Goal: Information Seeking & Learning: Compare options

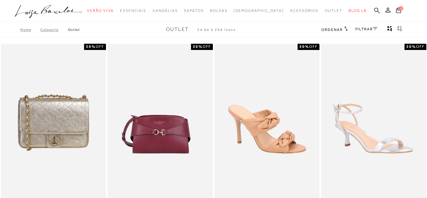
click at [382, 11] on ul ".a{fill-rule:evenodd;} Verão Viva Em alta Favoritos das Influenciadoras Apostas…" at bounding box center [209, 11] width 388 height 12
click at [379, 10] on icon at bounding box center [377, 10] width 6 height 6
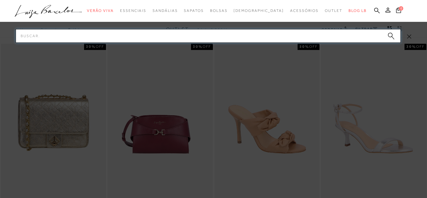
paste input "142000042"
type input "142000042"
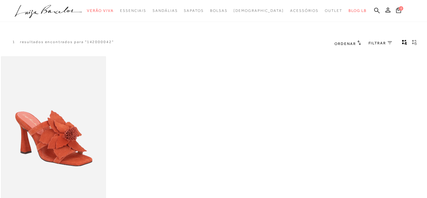
click at [81, 124] on img at bounding box center [54, 135] width 104 height 156
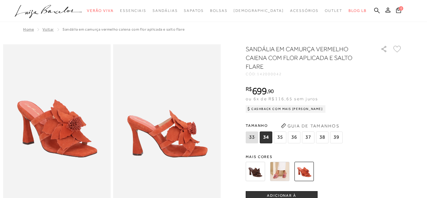
click at [281, 178] on img at bounding box center [279, 171] width 19 height 19
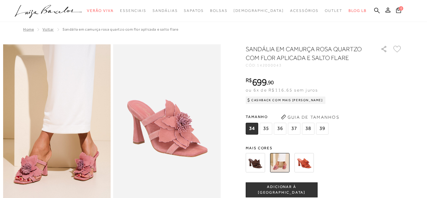
click at [259, 168] on img at bounding box center [255, 162] width 19 height 19
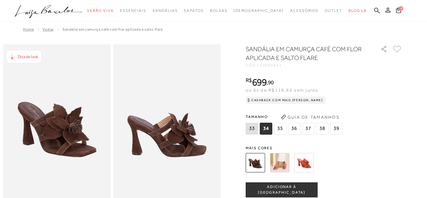
click at [304, 162] on img at bounding box center [303, 162] width 19 height 19
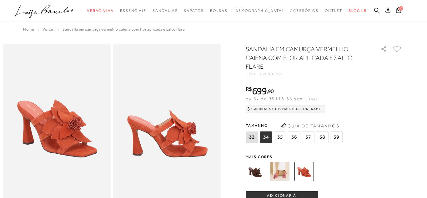
click at [280, 176] on img at bounding box center [279, 171] width 19 height 19
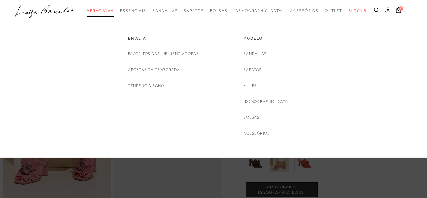
click at [107, 12] on span "Verão Viva" at bounding box center [100, 10] width 27 height 4
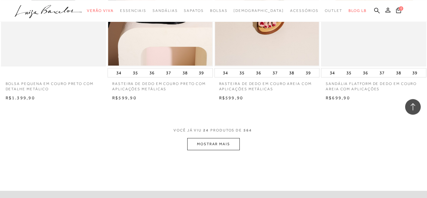
scroll to position [1147, 0]
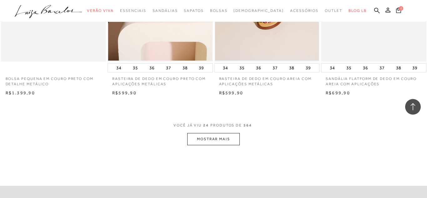
click at [218, 140] on button "MOSTRAR MAIS" at bounding box center [213, 139] width 52 height 12
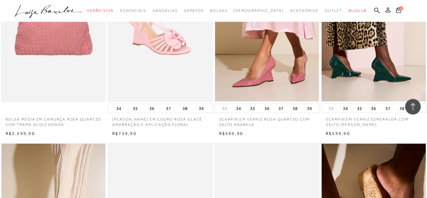
scroll to position [1306, 0]
